Goal: Task Accomplishment & Management: Complete application form

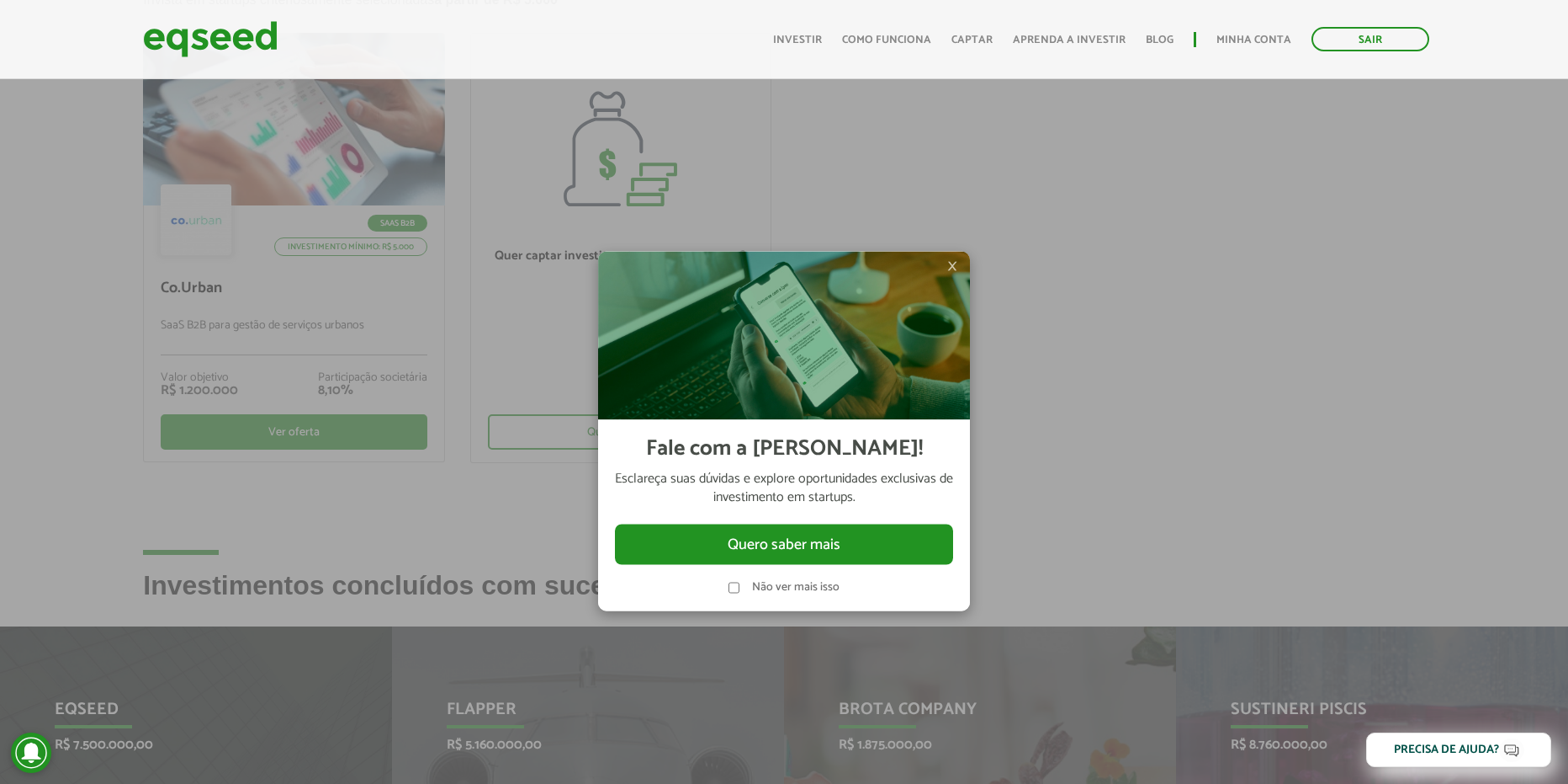
click at [1202, 442] on div at bounding box center [784, 392] width 1568 height 784
click at [814, 588] on label "Não ver mais isso" at bounding box center [795, 587] width 88 height 12
click at [866, 556] on button "Quero saber mais" at bounding box center [784, 543] width 338 height 41
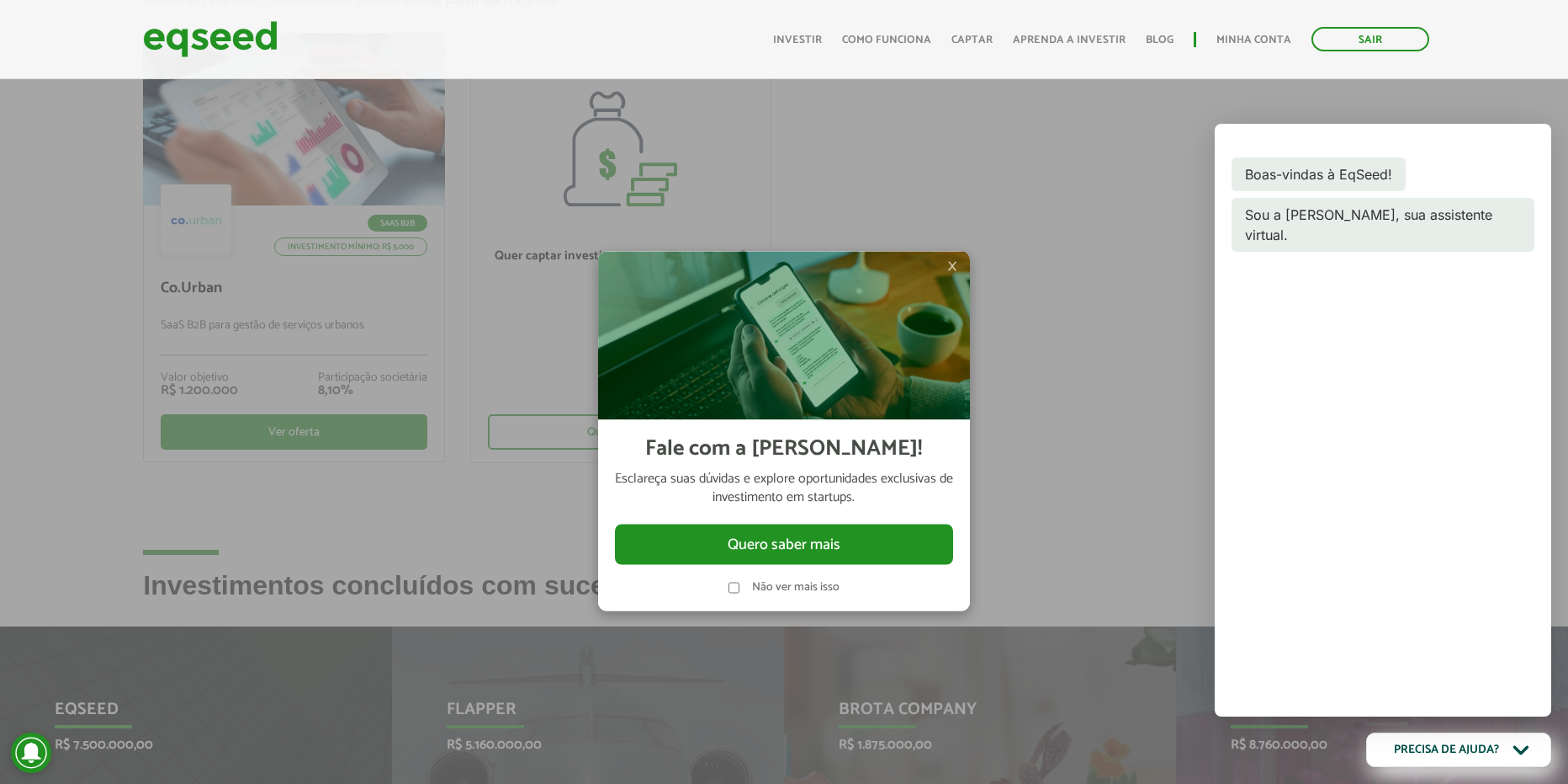
click at [973, 266] on div "× Fale com a Lynn! Esclareça suas dúvidas e explore oportunidades exclusivas de…" at bounding box center [784, 432] width 505 height 784
drag, startPoint x: 1024, startPoint y: 203, endPoint x: 1025, endPoint y: 211, distance: 8.1
click at [1024, 203] on div "× Fale com a Lynn! Esclareça suas dúvidas e explore oportunidades exclusivas de…" at bounding box center [784, 432] width 505 height 784
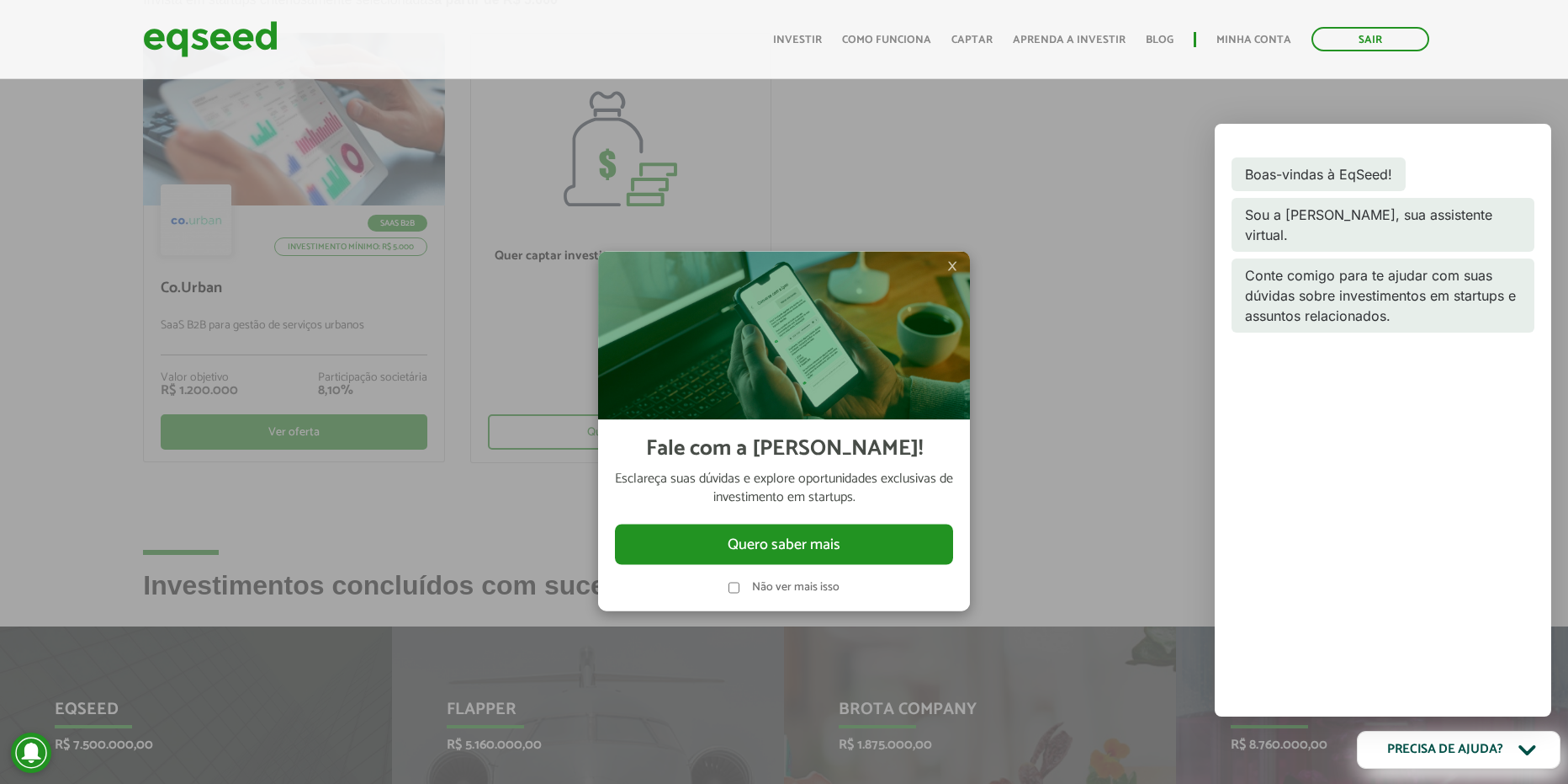
click at [1524, 744] on icon "Open chatbot" at bounding box center [1527, 750] width 28 height 28
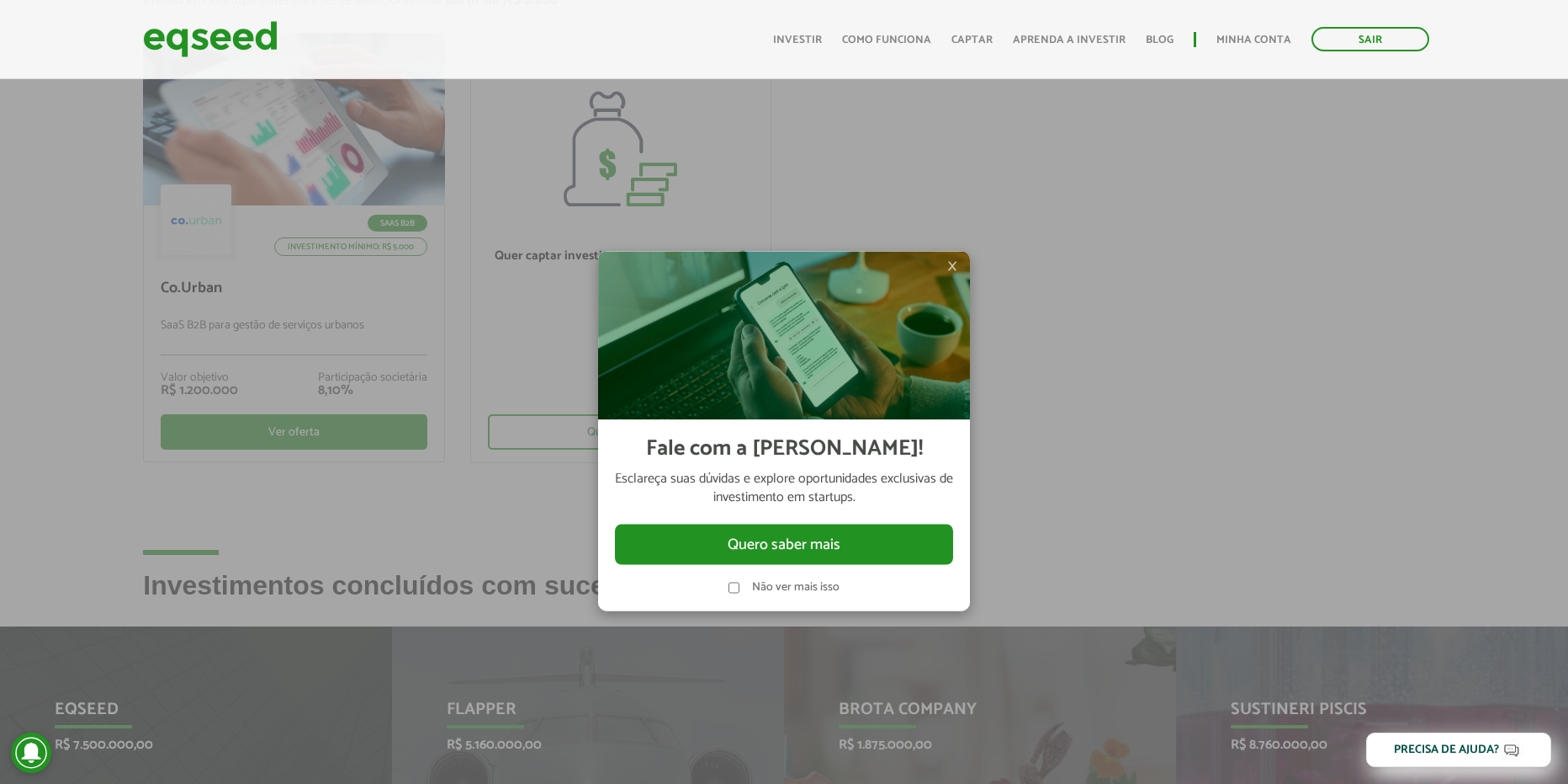
click at [487, 272] on div at bounding box center [784, 392] width 1568 height 784
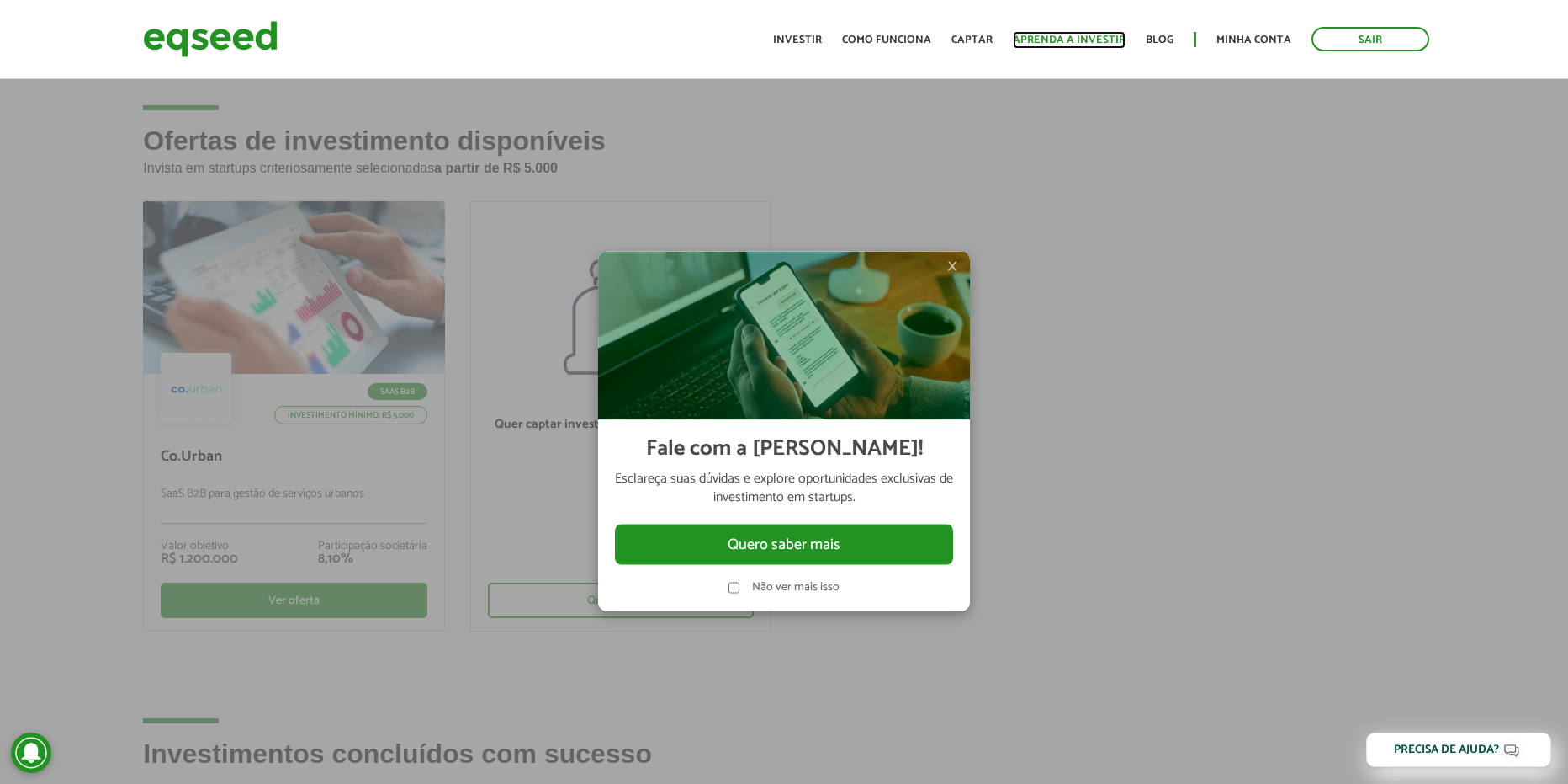
click at [1070, 40] on link "Aprenda a investir" at bounding box center [1069, 40] width 113 height 11
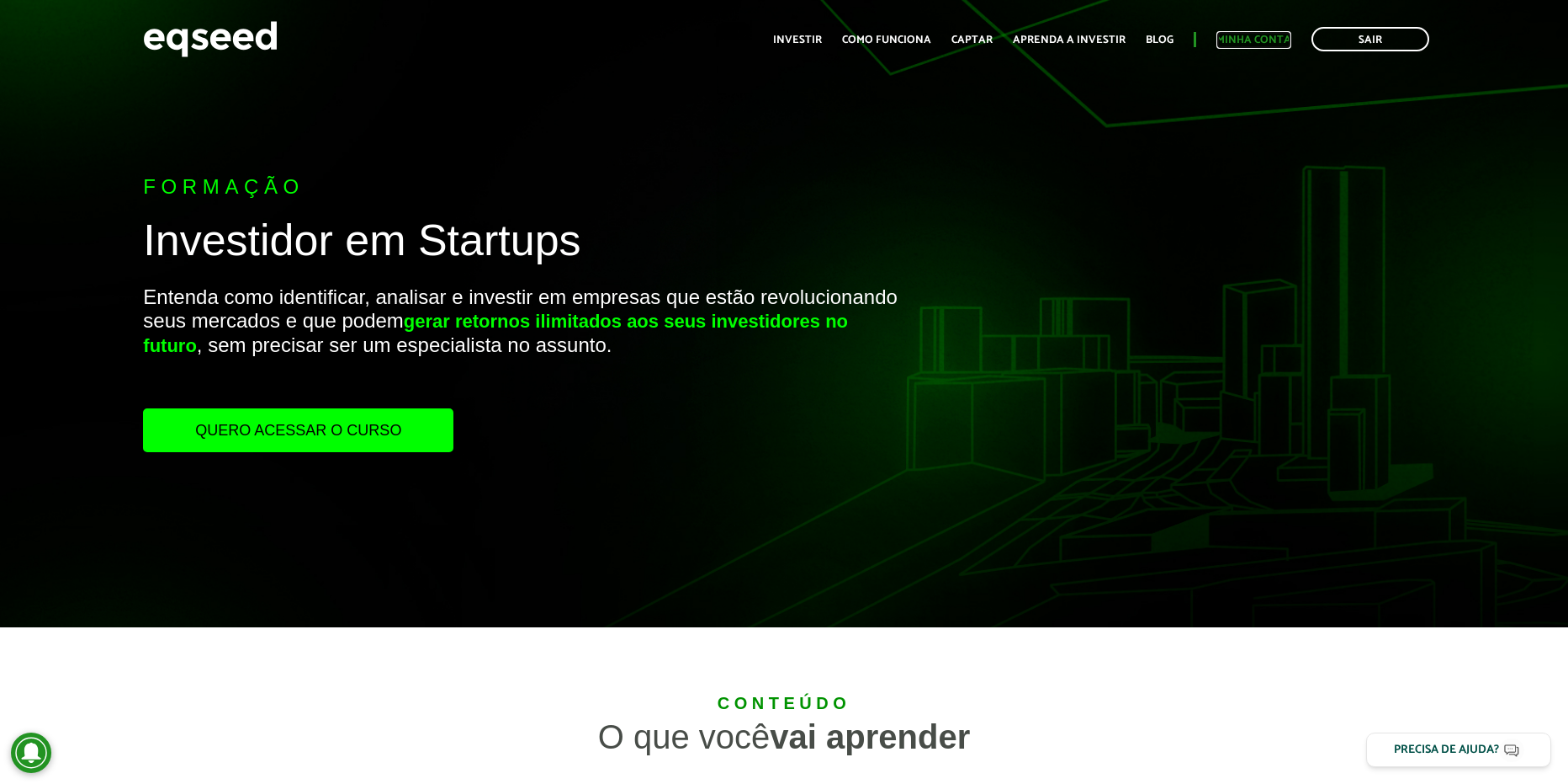
click at [1278, 41] on link "Minha conta" at bounding box center [1253, 40] width 75 height 11
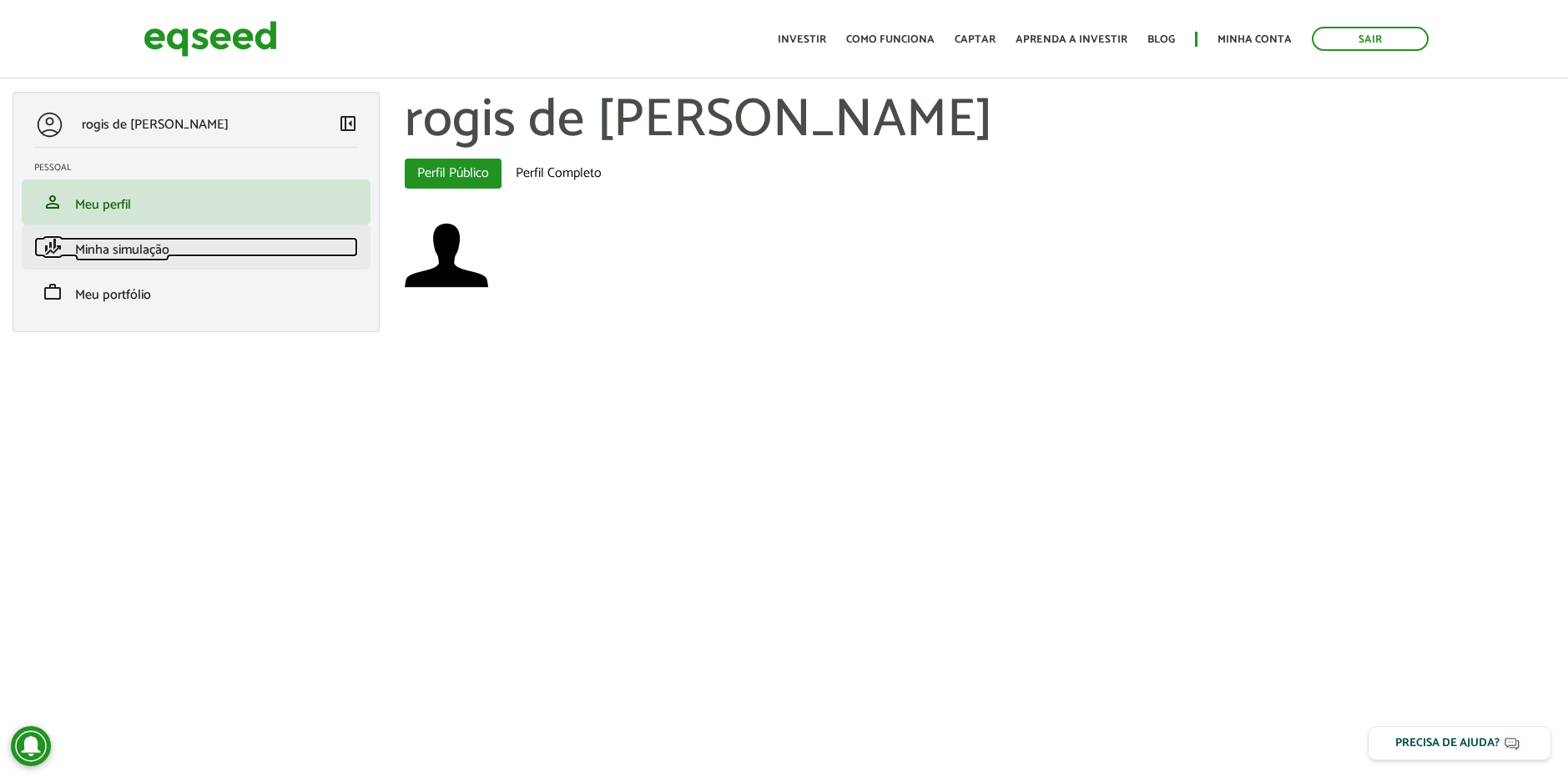
click at [145, 242] on span "Minha simulação" at bounding box center [122, 249] width 94 height 22
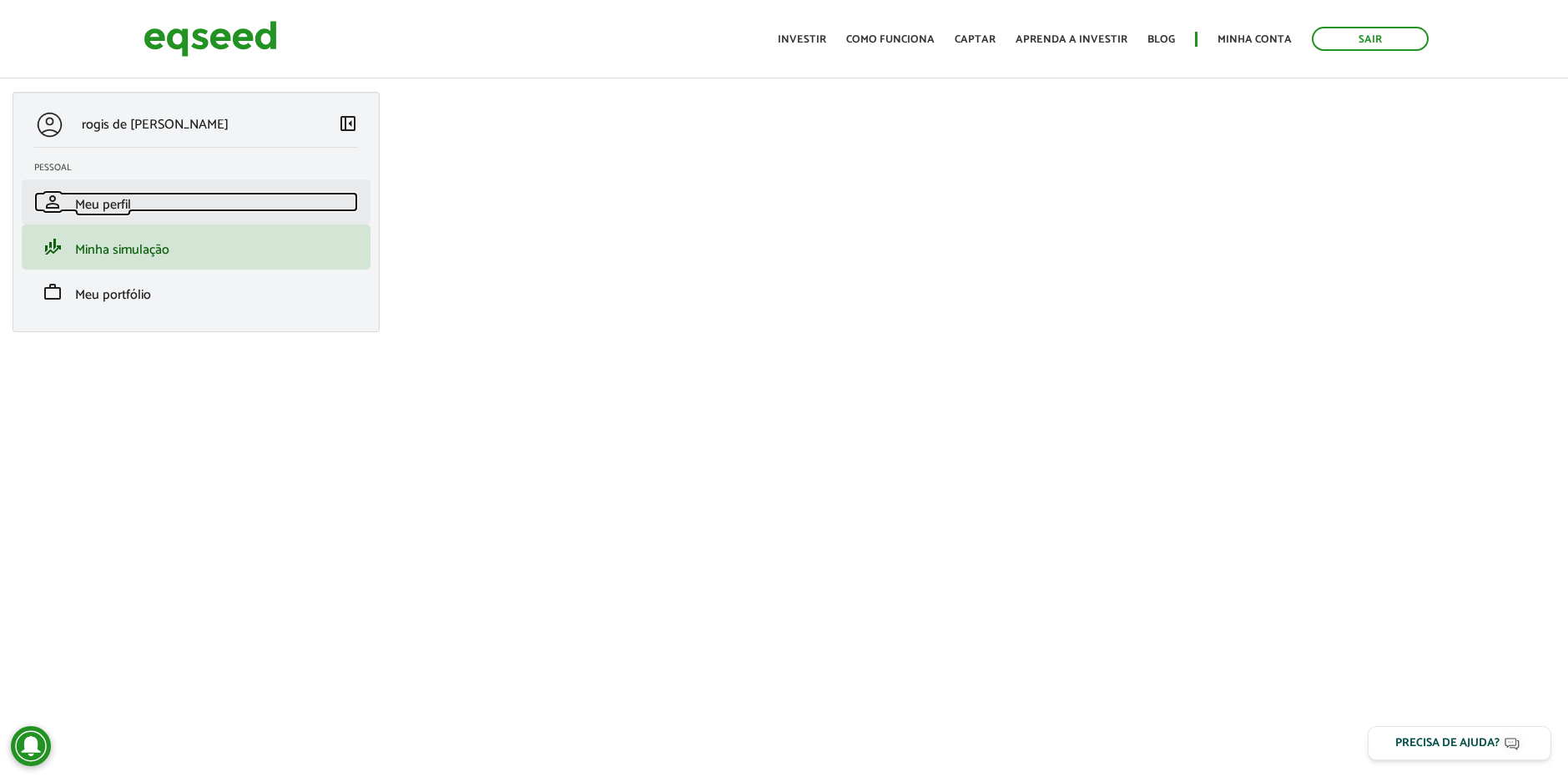
click at [92, 214] on span "Meu perfil" at bounding box center [103, 205] width 56 height 22
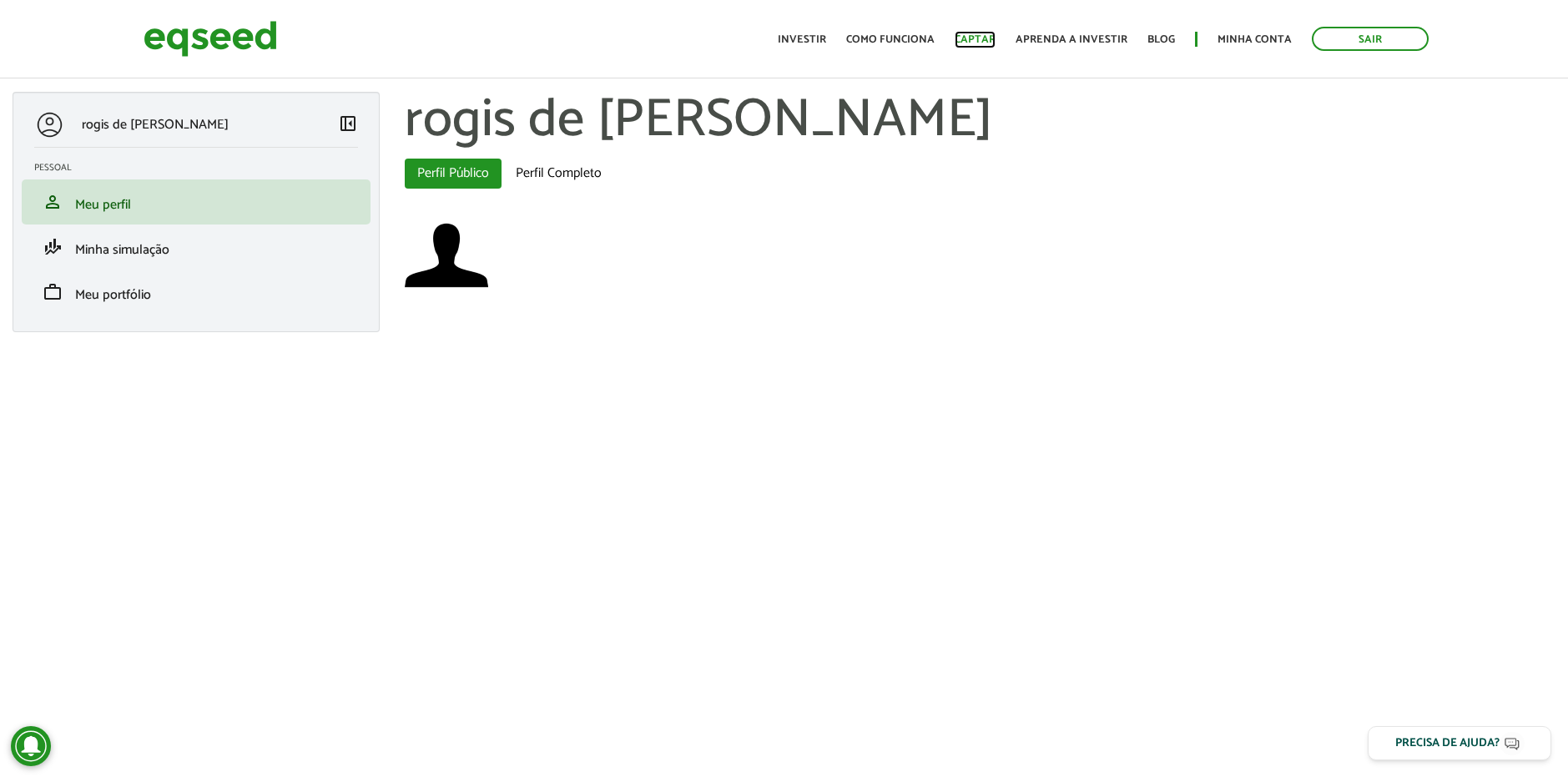
click at [973, 34] on link "Captar" at bounding box center [976, 39] width 41 height 11
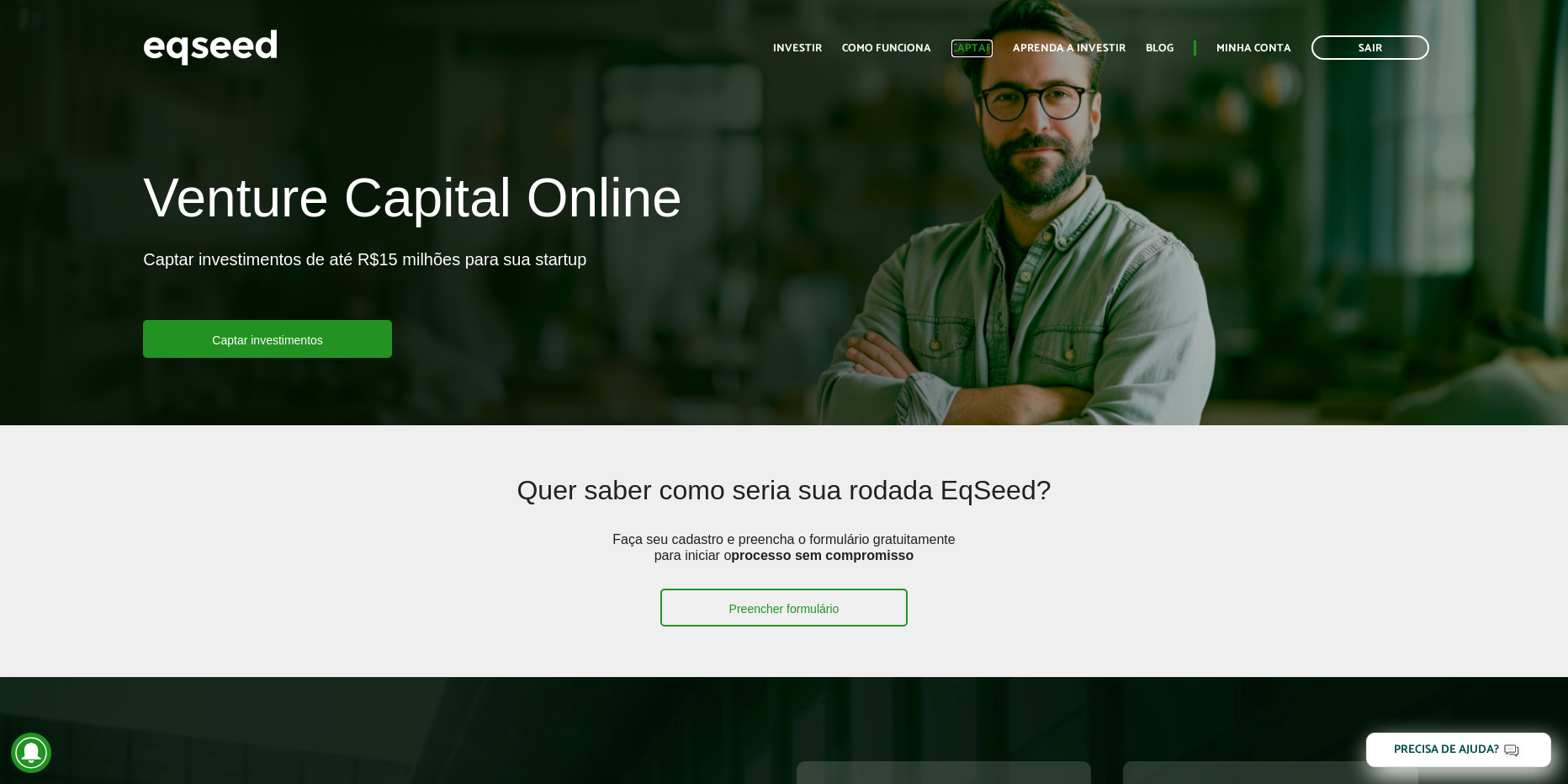
click at [979, 47] on link "Captar" at bounding box center [973, 48] width 42 height 11
click at [1255, 48] on link "Minha conta" at bounding box center [1253, 48] width 75 height 11
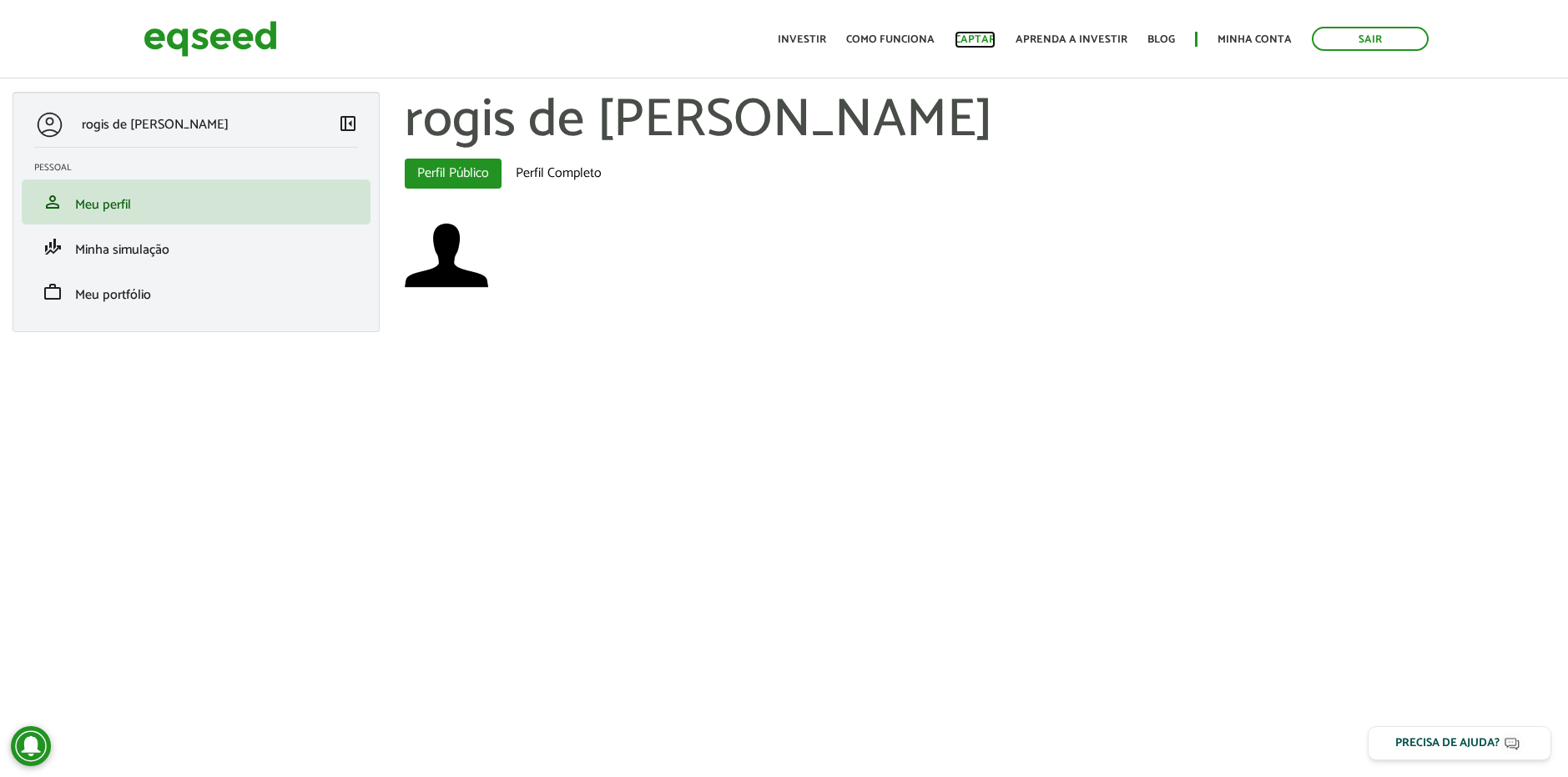
click at [977, 42] on link "Captar" at bounding box center [976, 39] width 41 height 11
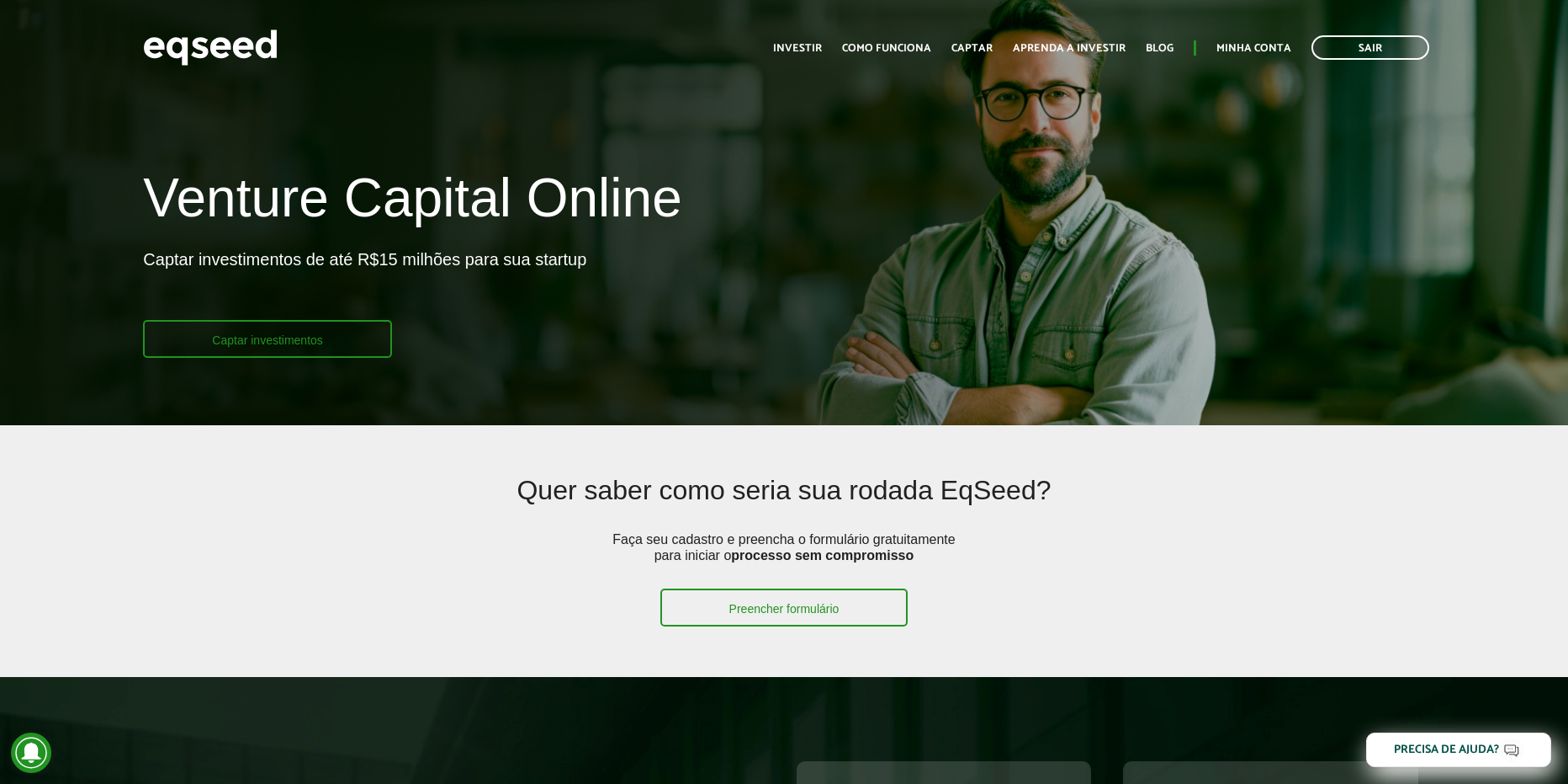
click at [280, 333] on link "Captar investimentos" at bounding box center [267, 339] width 249 height 38
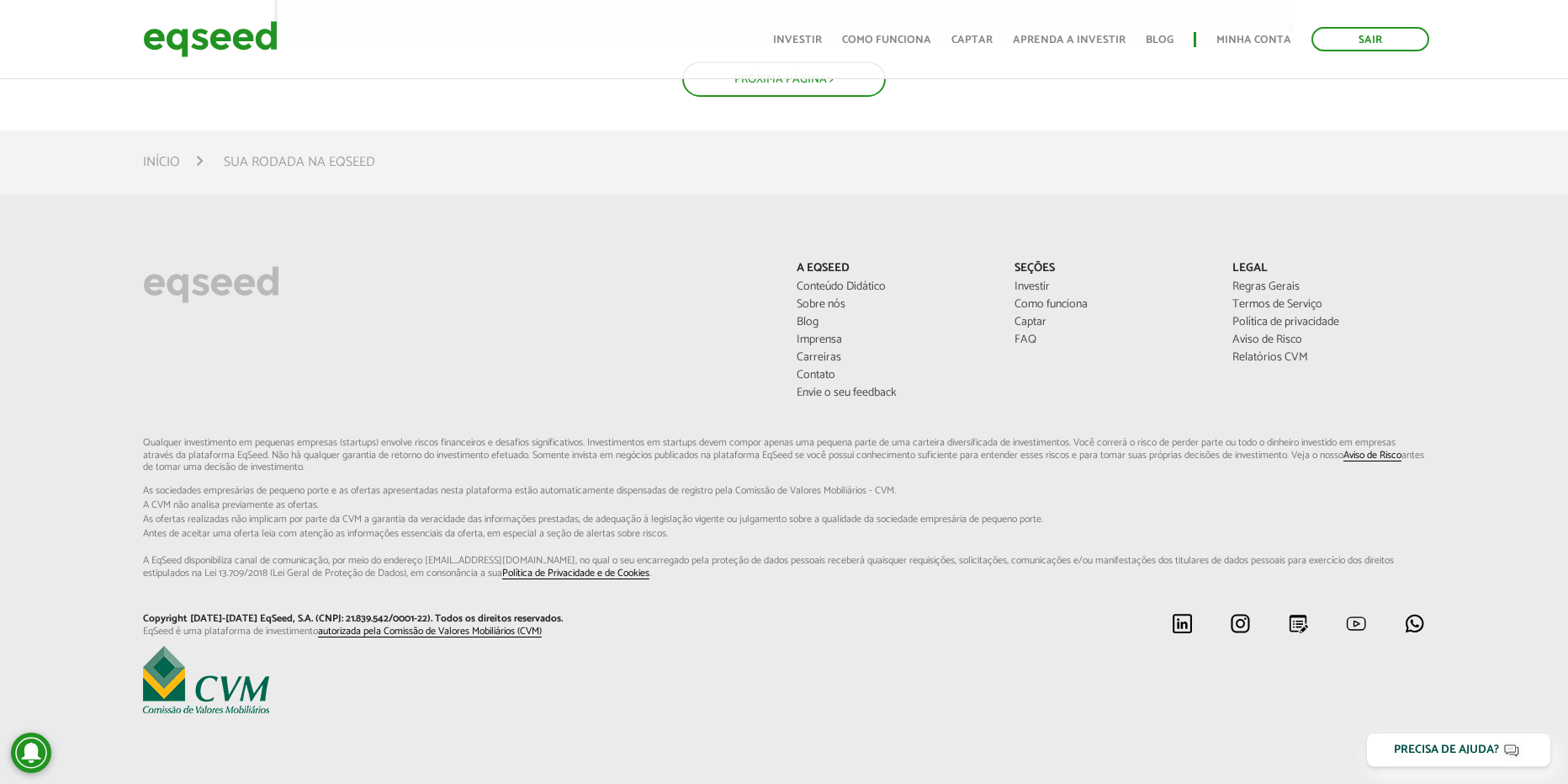
scroll to position [1312, 0]
